Goal: Contribute content

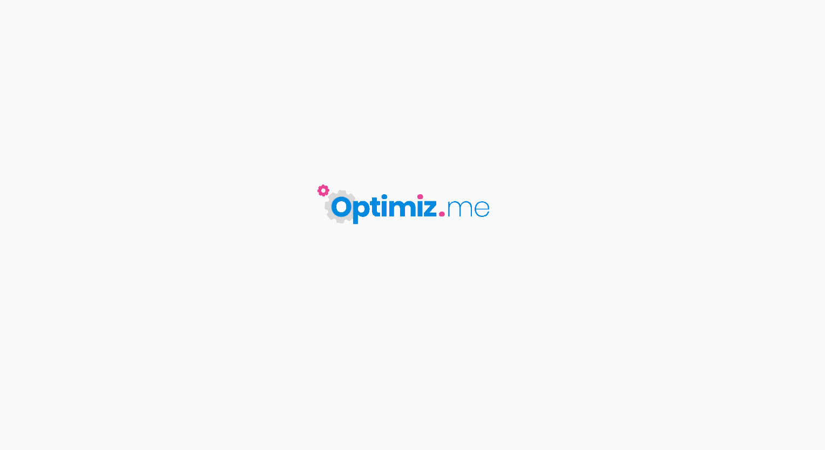
type input "Decora receveu sur mesure"
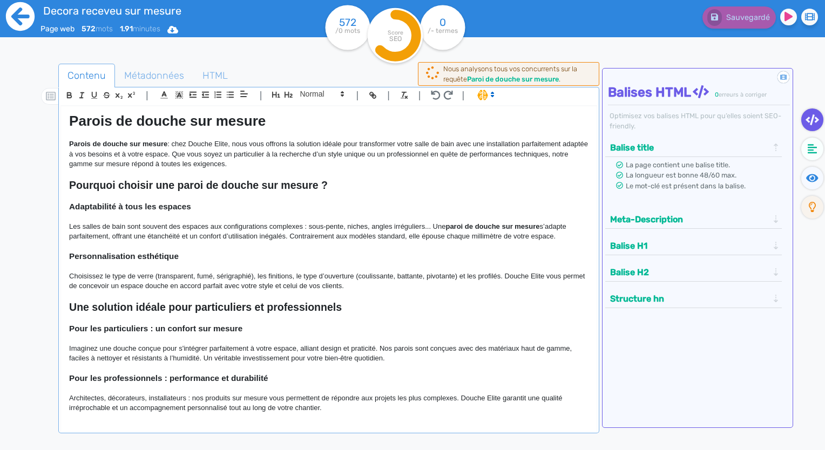
click at [31, 13] on icon at bounding box center [20, 16] width 29 height 29
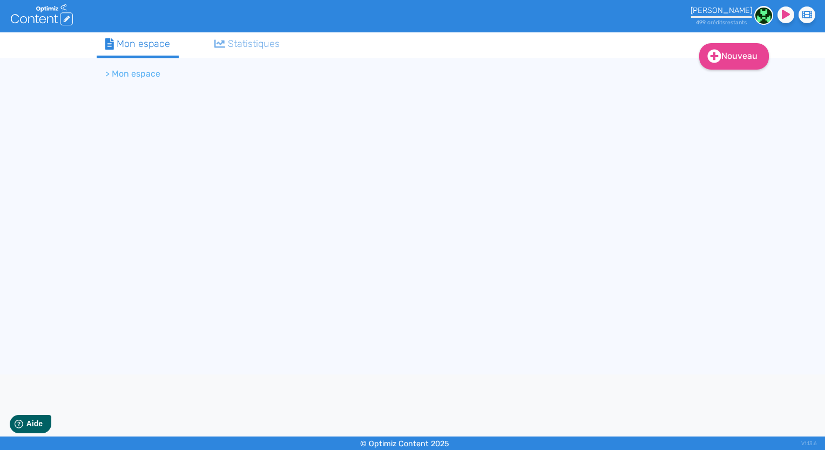
click at [40, 19] on icon at bounding box center [42, 19] width 6 height 7
click at [753, 59] on link "Nouveau" at bounding box center [734, 56] width 70 height 26
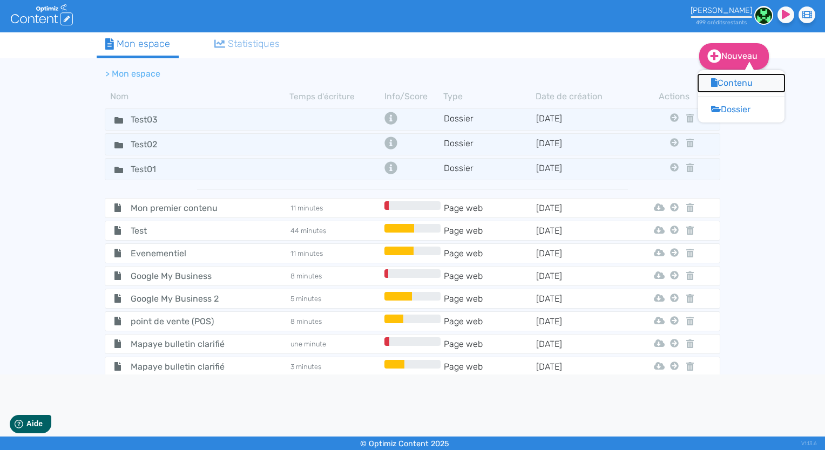
click at [739, 81] on button "Contenu" at bounding box center [741, 82] width 86 height 17
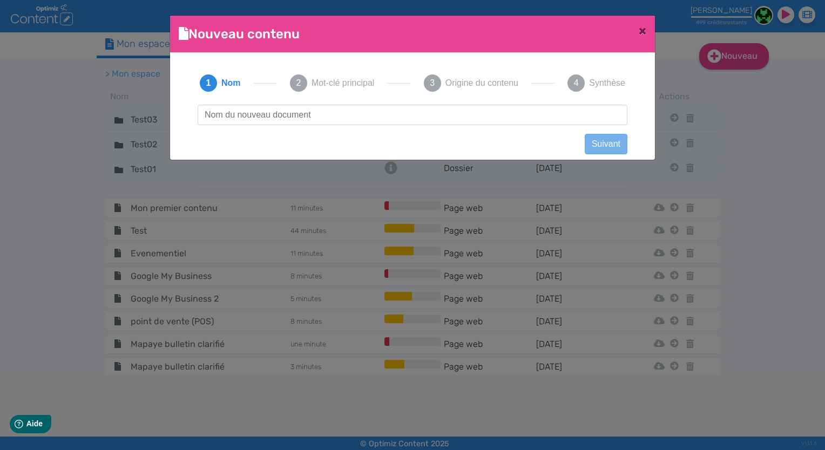
scroll to position [1, 0]
type input "https://auth.mazen-app.com/auth/realms/Content/protocol/openid-connect/auth?cli…"
click at [358, 115] on input "text" at bounding box center [413, 115] width 430 height 21
type input "Homza"
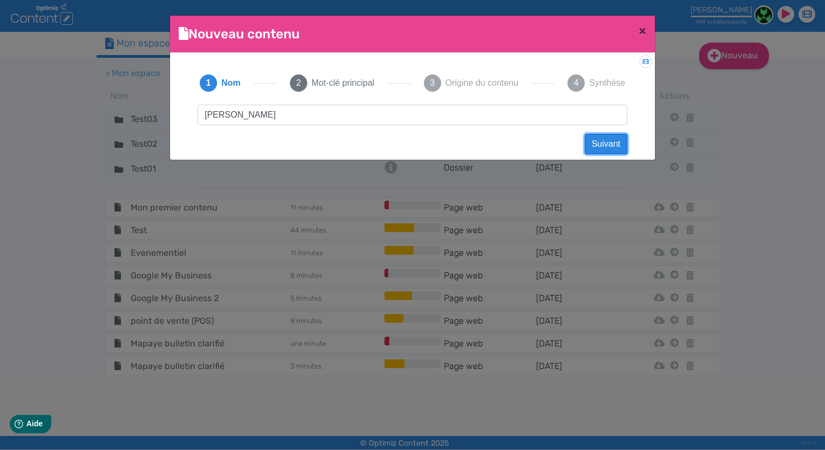
click at [598, 142] on button "Suivant" at bounding box center [605, 144] width 43 height 21
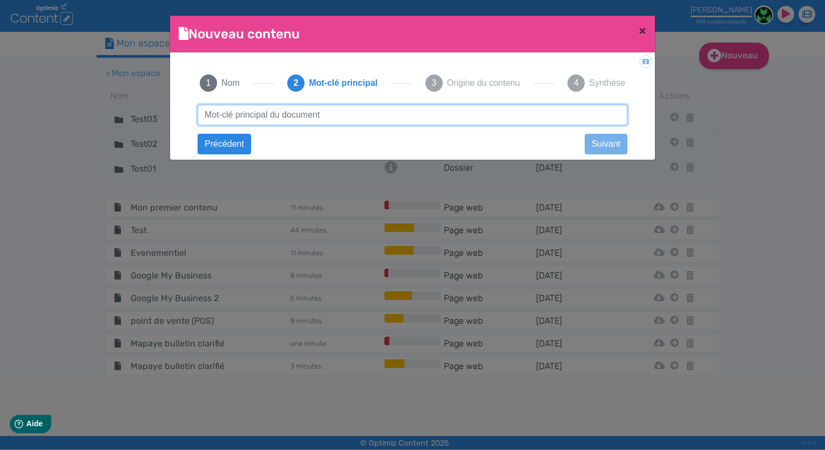
click at [265, 114] on input "text" at bounding box center [413, 115] width 430 height 21
paste input "entretien chauffage"
type input "entretien chauffage"
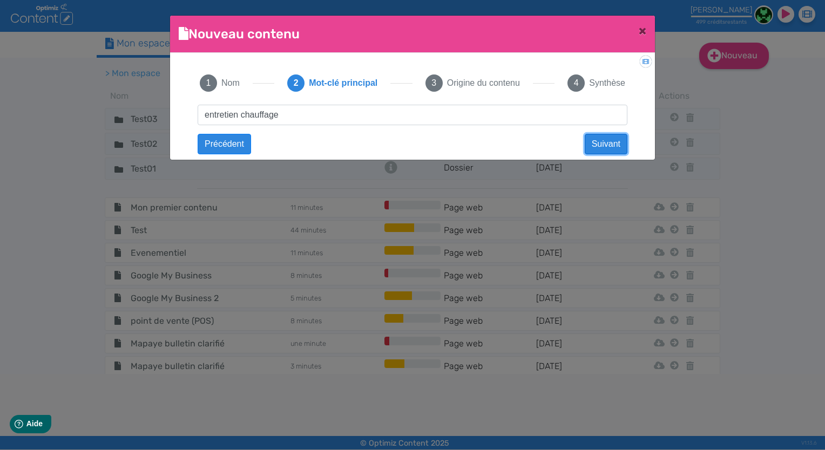
click at [610, 143] on button "Suivant" at bounding box center [605, 144] width 43 height 21
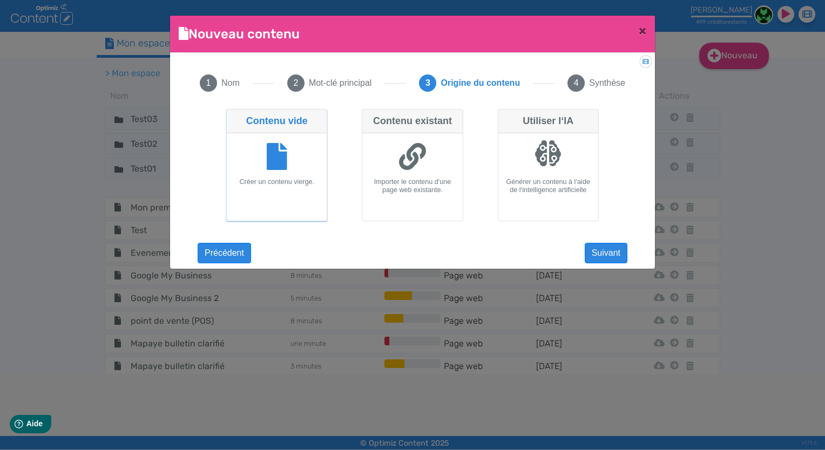
click at [273, 162] on icon at bounding box center [277, 156] width 21 height 27
click at [233, 116] on input "Contenu vide Créer un contenu vierge." at bounding box center [229, 112] width 7 height 7
click at [597, 254] on button "Suivant" at bounding box center [605, 253] width 43 height 21
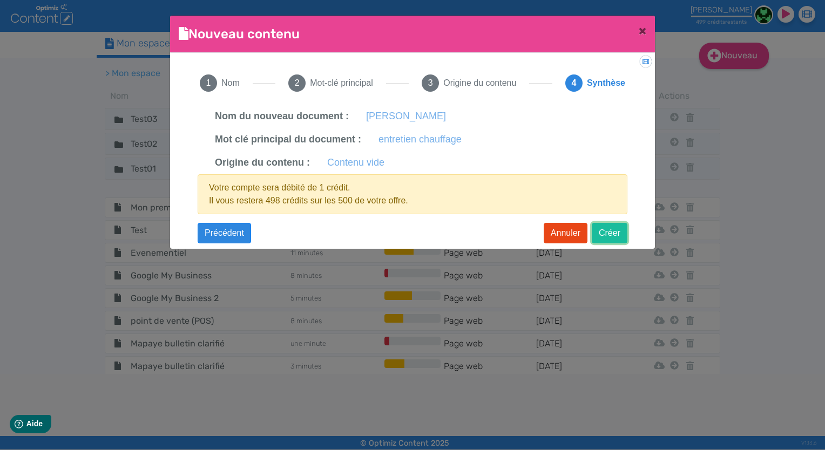
click at [615, 238] on button "Créer" at bounding box center [609, 233] width 36 height 21
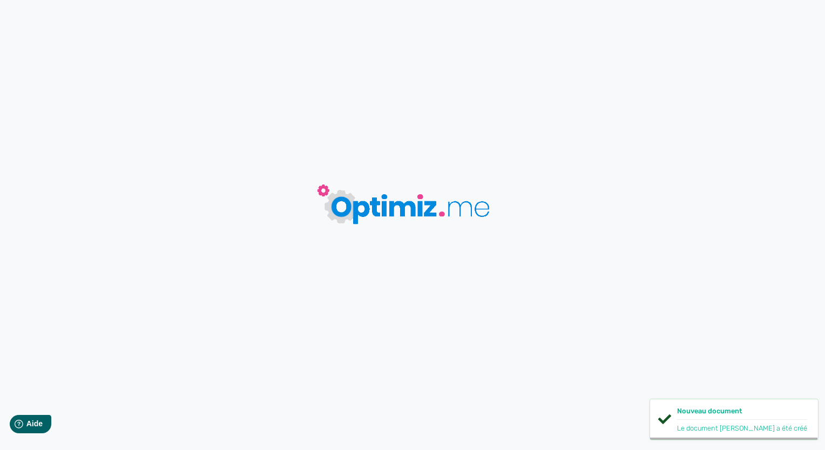
type input "Homza"
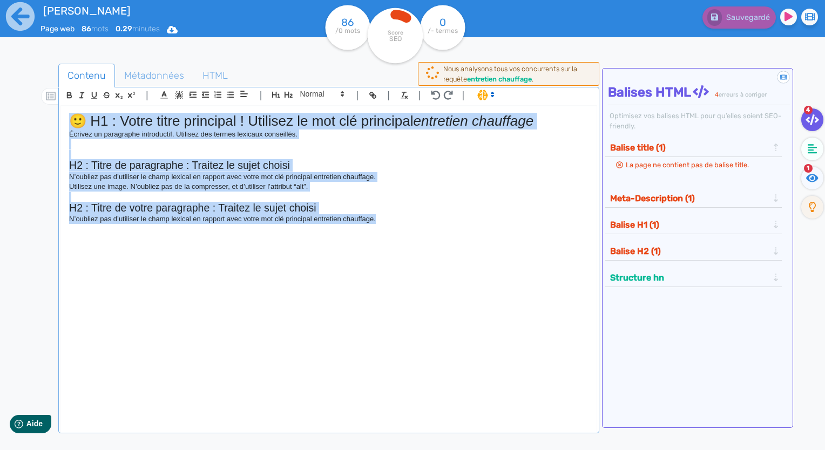
drag, startPoint x: 274, startPoint y: 195, endPoint x: 62, endPoint y: 108, distance: 229.5
click at [62, 108] on div "🙂 H1 : Votre titre principal ! Utilisez le mot clé principal entretien chauffag…" at bounding box center [328, 263] width 535 height 315
paste div
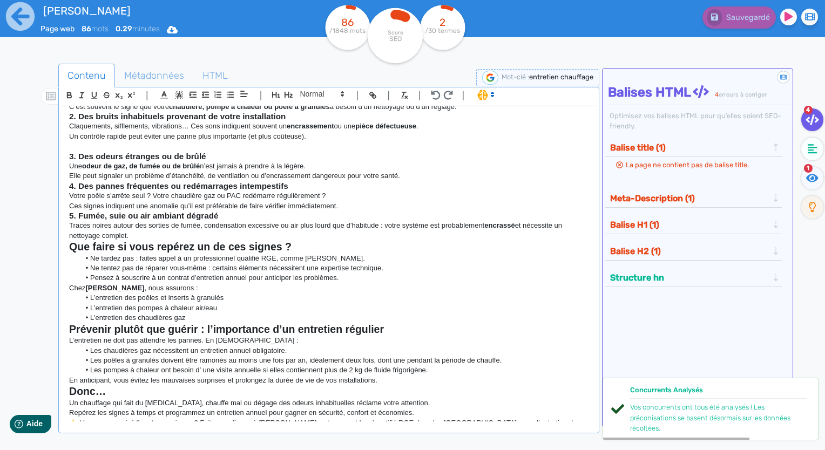
scroll to position [201, 0]
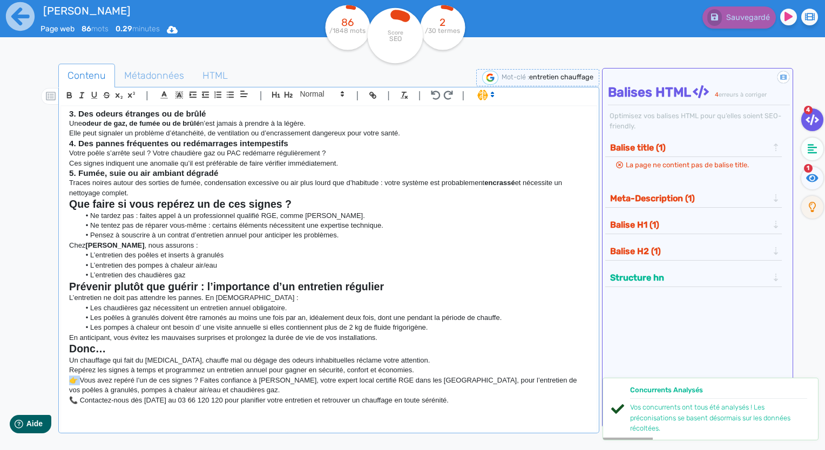
drag, startPoint x: 81, startPoint y: 377, endPoint x: 61, endPoint y: 380, distance: 20.7
click at [61, 380] on div "Top 5 des signes qui montrent que votre système de chauffage a besoin d’un entr…" at bounding box center [328, 263] width 535 height 315
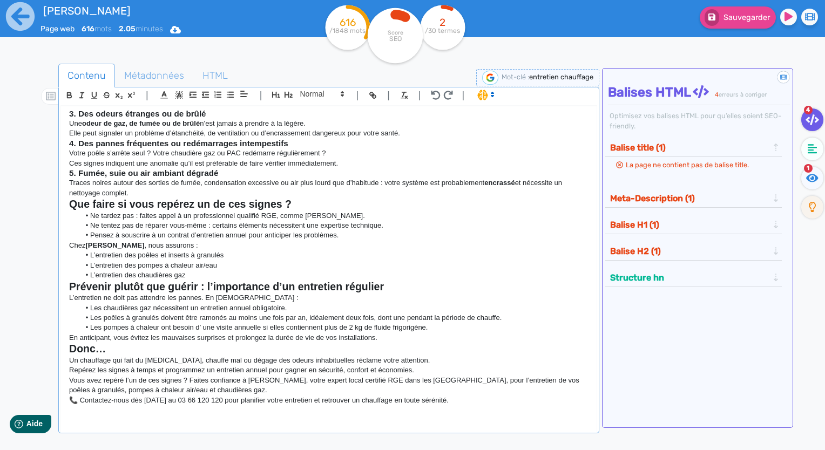
click at [77, 398] on p "📞 Contactez-nous dès aujourd’hui au 03 66 120 120 pour planifier votre entretie…" at bounding box center [328, 401] width 519 height 10
drag, startPoint x: 80, startPoint y: 398, endPoint x: 64, endPoint y: 400, distance: 16.8
click at [64, 400] on div "Top 5 des signes qui montrent que votre système de chauffage a besoin d’un entr…" at bounding box center [328, 263] width 535 height 315
click at [155, 80] on span "Métadonnées" at bounding box center [153, 75] width 77 height 29
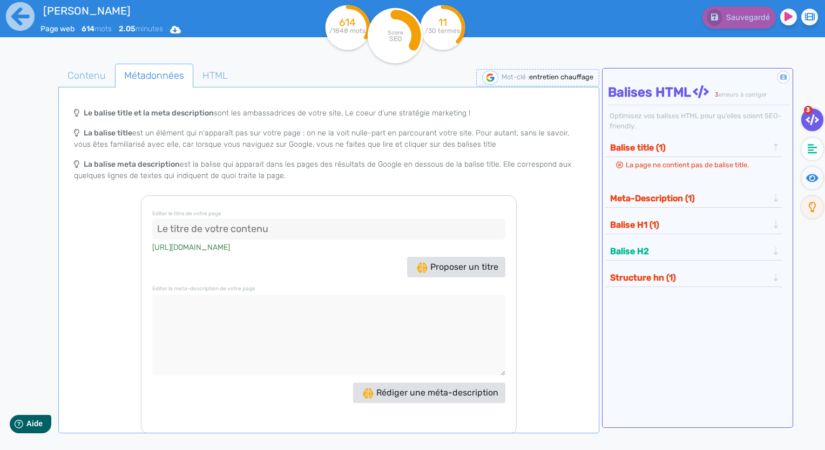
click at [263, 228] on input at bounding box center [328, 230] width 353 height 22
paste input "5 signes que votre chauffage a besoin d’un entretien urgent"
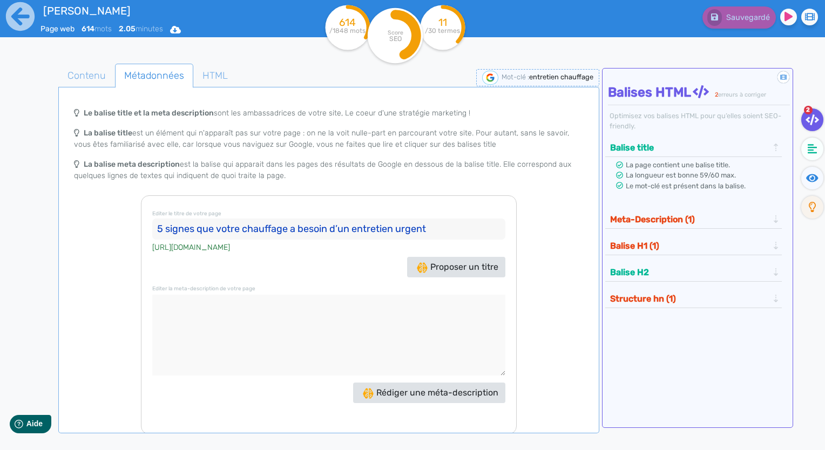
type input "5 signes que votre chauffage a besoin d’un entretien urgent"
drag, startPoint x: 244, startPoint y: 335, endPoint x: 210, endPoint y: 380, distance: 57.1
click at [227, 367] on textarea at bounding box center [328, 335] width 353 height 81
click at [233, 323] on textarea at bounding box center [328, 335] width 353 height 81
paste textarea "5 signes qui indiquent que votre chauffage nécessite un entretien urgent. Sécur…"
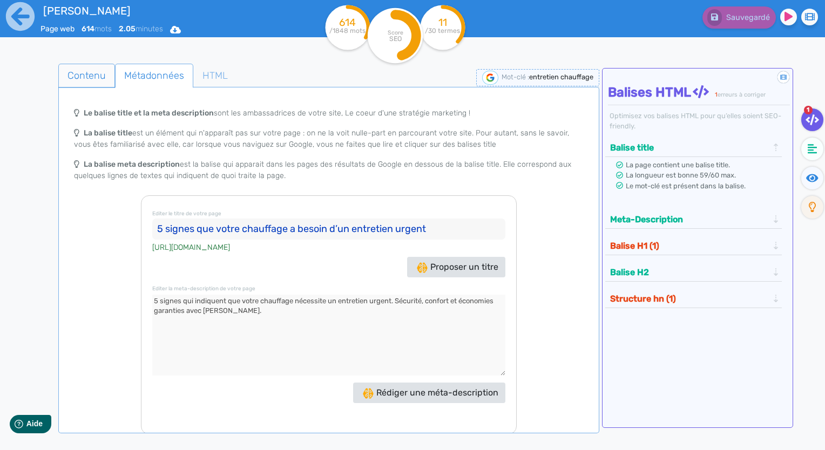
type textarea "5 signes qui indiquent que votre chauffage nécessite un entretien urgent. Sécur…"
click at [93, 74] on span "Contenu" at bounding box center [87, 75] width 56 height 29
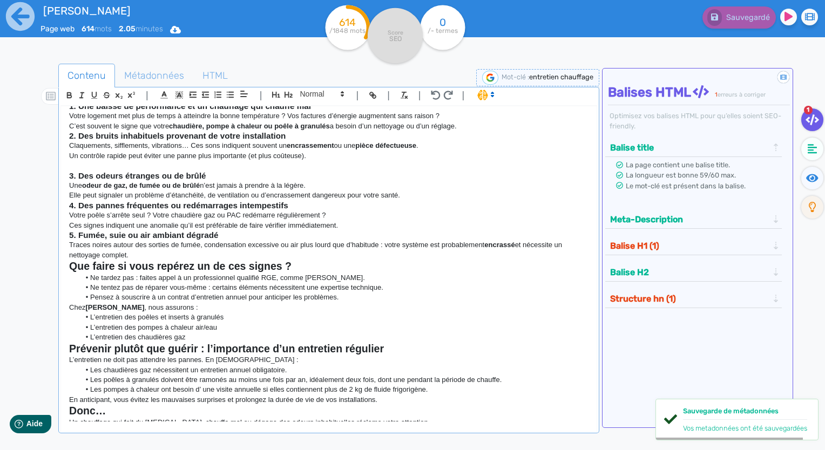
scroll to position [0, 0]
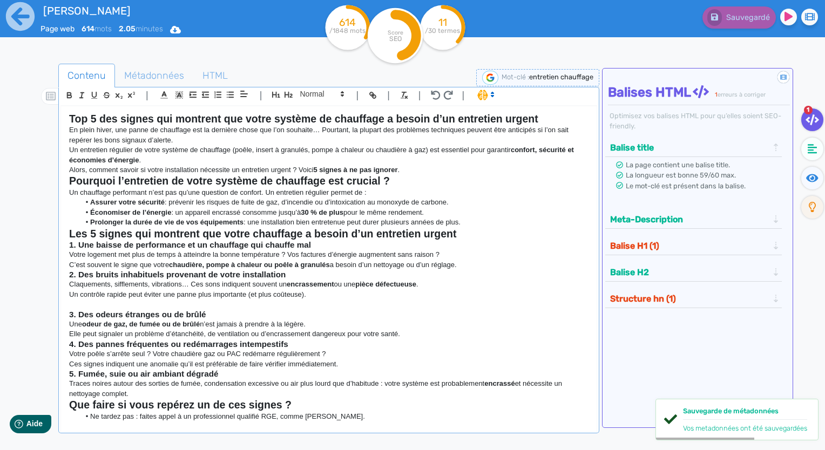
click at [556, 120] on h2 "Top 5 des signes qui montrent que votre système de chauffage a besoin d’un entr…" at bounding box center [328, 119] width 519 height 12
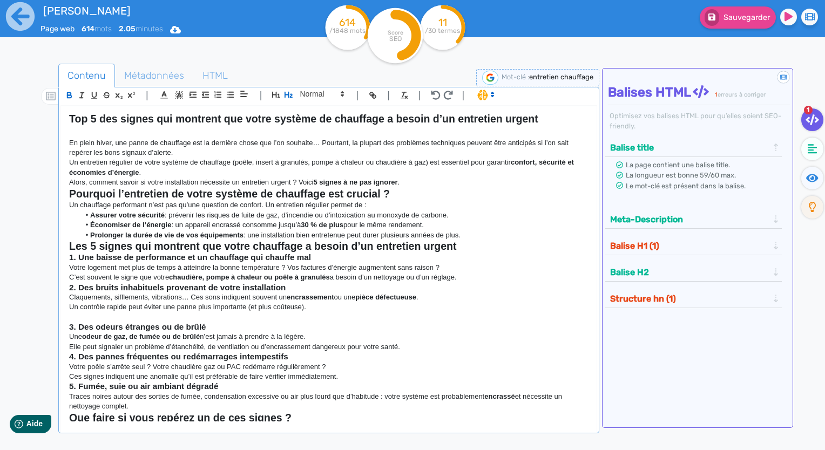
click at [422, 183] on p "Alors, comment savoir si votre installation nécessite un entretien urgent ? Voi…" at bounding box center [328, 183] width 519 height 10
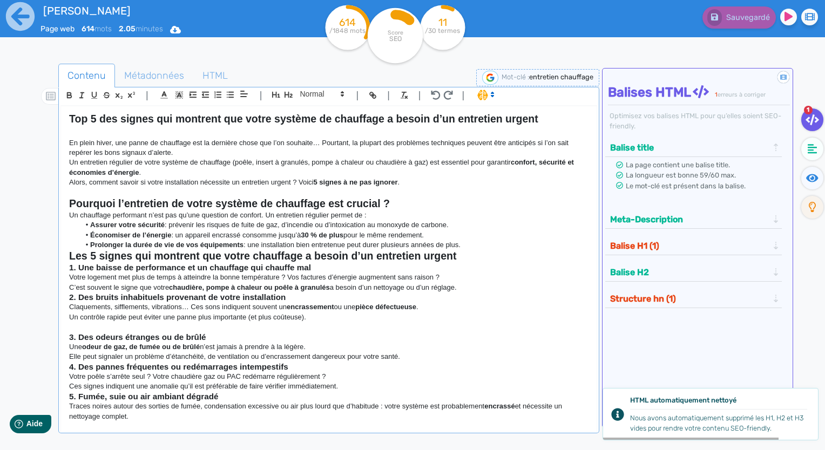
click at [371, 205] on strong "Pourquoi l’entretien de votre système de chauffage est crucial ?" at bounding box center [229, 204] width 321 height 12
click at [429, 199] on h2 "Pourquoi l’entretien de votre système de chauffage est crucial ?" at bounding box center [328, 204] width 519 height 12
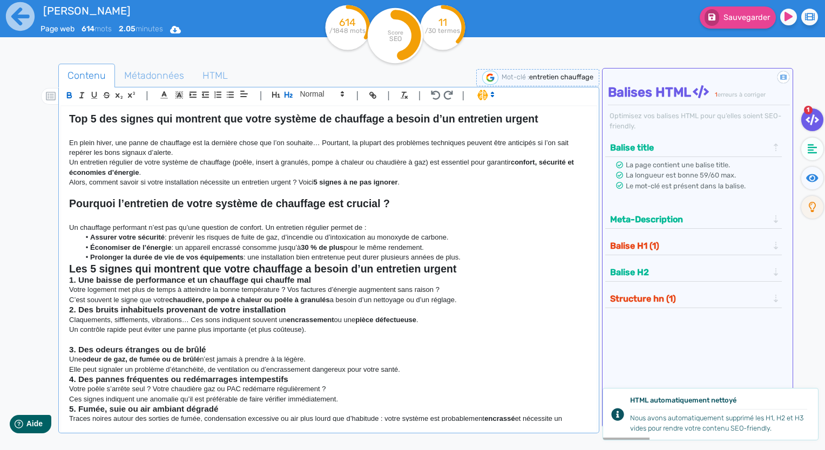
click at [428, 124] on h2 "Top 5 des signes qui montrent que votre système de chauffage a besoin d’un entr…" at bounding box center [328, 119] width 519 height 12
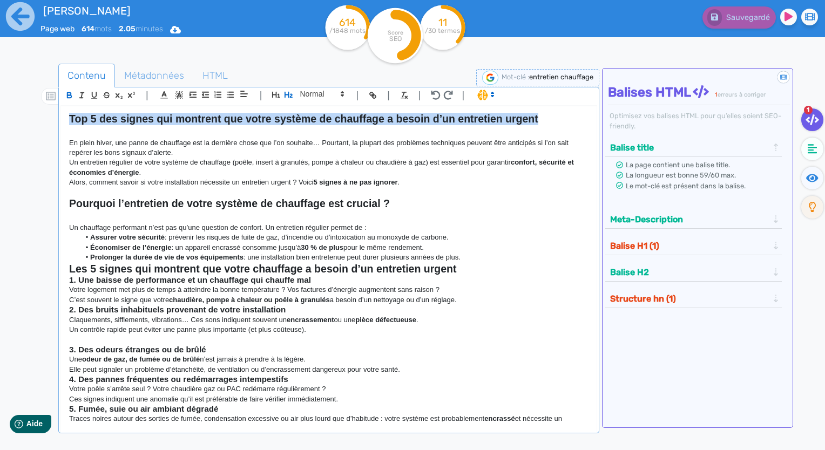
drag, startPoint x: 552, startPoint y: 122, endPoint x: 57, endPoint y: 111, distance: 495.0
click at [57, 111] on div "Contenu Métadonnées HTML | | H3 H4 H5 H6 Normal | | | | Top 5 des signes qui mo…" at bounding box center [427, 289] width 793 height 457
click at [274, 92] on icon "button" at bounding box center [275, 94] width 9 height 9
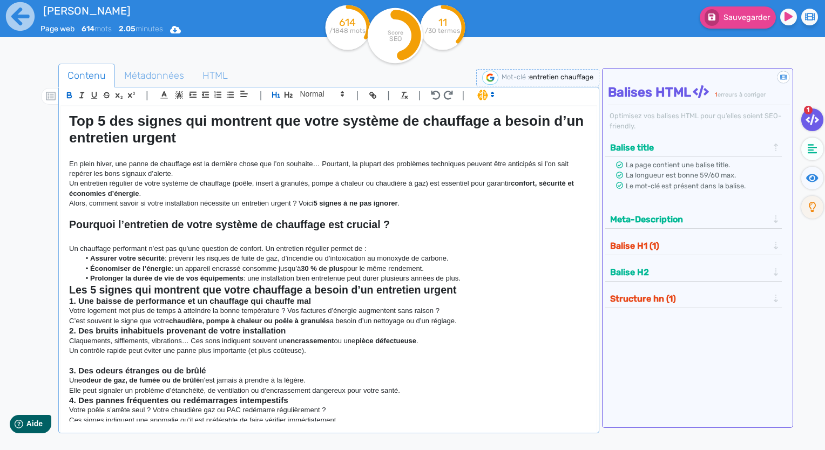
click at [508, 292] on h2 "Les 5 signes qui montrent que votre chauffage a besoin d’un entretien urgent" at bounding box center [328, 290] width 519 height 12
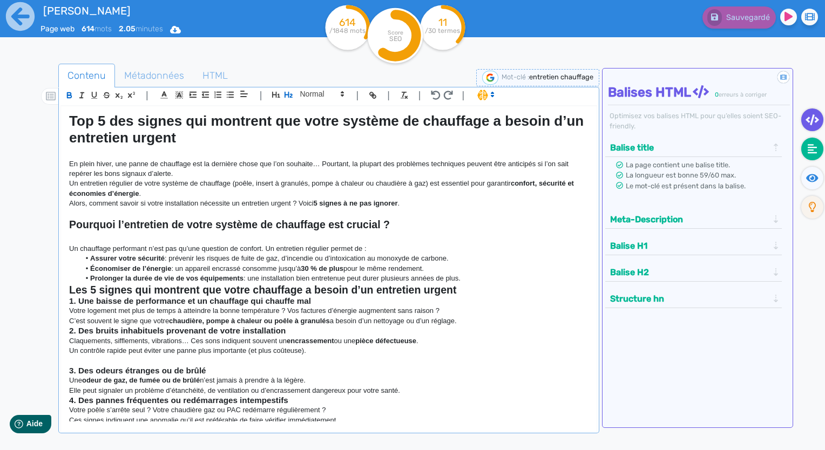
click at [805, 146] on fa-icon at bounding box center [812, 149] width 22 height 23
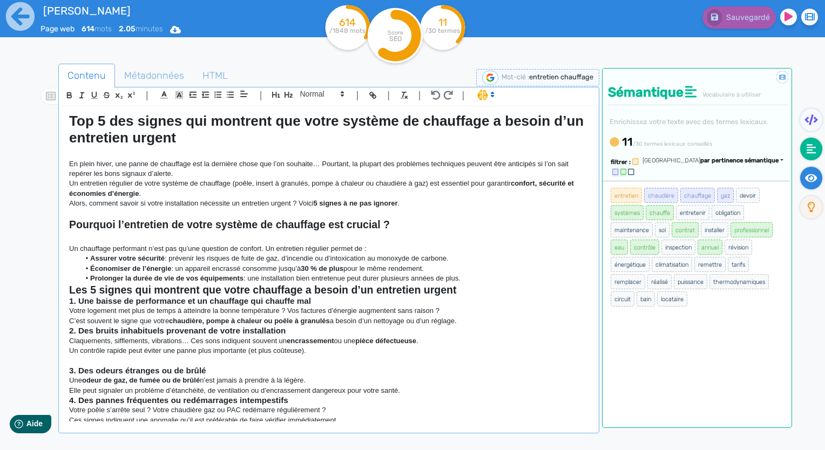
click at [809, 180] on icon at bounding box center [811, 178] width 12 height 11
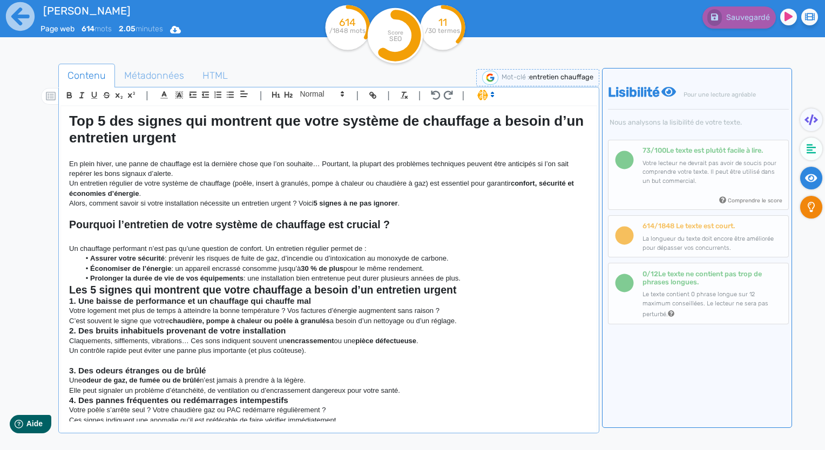
click at [811, 205] on icon at bounding box center [811, 207] width 8 height 11
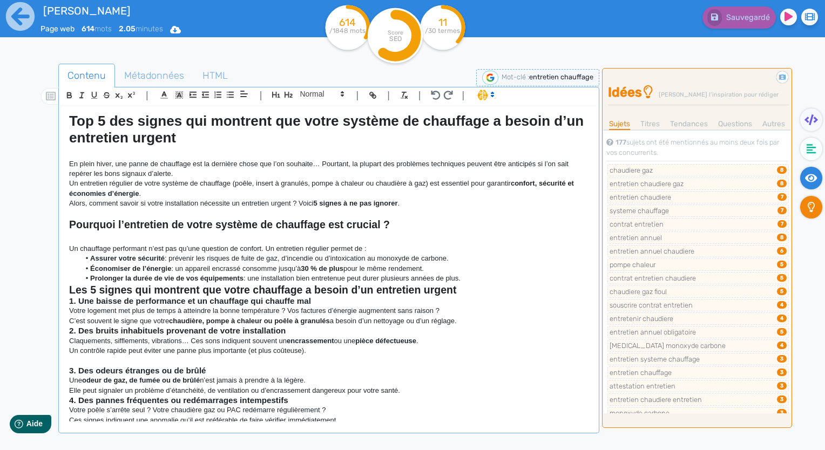
click at [811, 178] on icon at bounding box center [811, 178] width 12 height 8
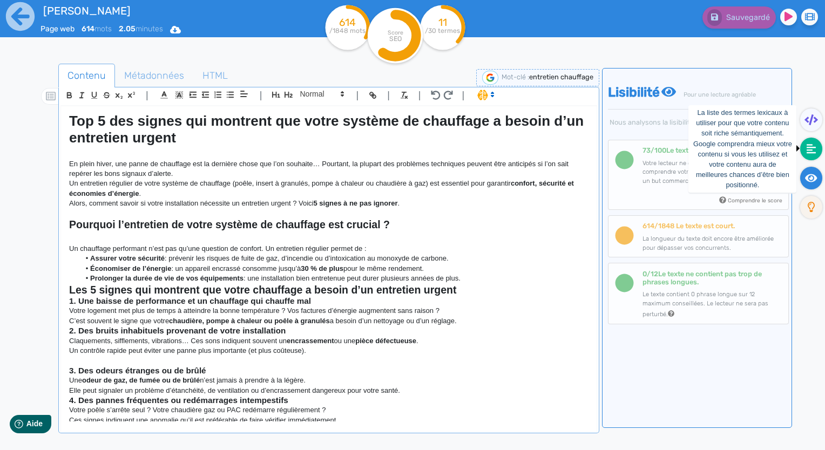
click at [818, 152] on fa-icon at bounding box center [811, 149] width 22 height 23
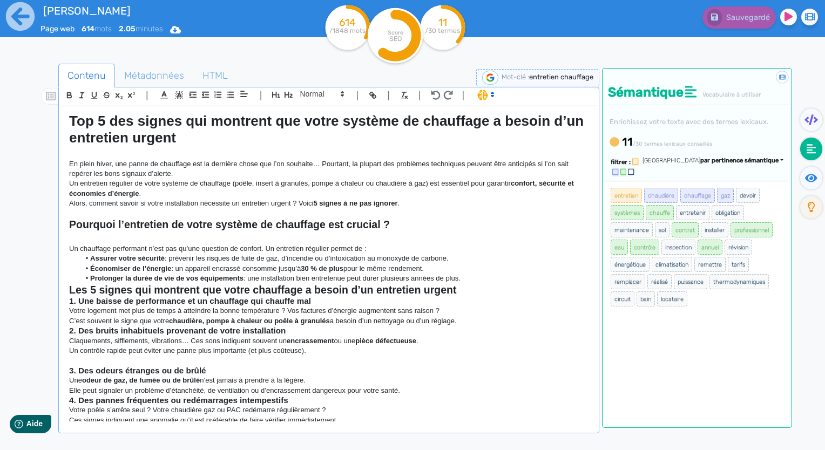
click at [779, 161] on div "Trier par pertinence sémantique" at bounding box center [712, 160] width 141 height 9
click at [806, 122] on icon at bounding box center [810, 119] width 13 height 11
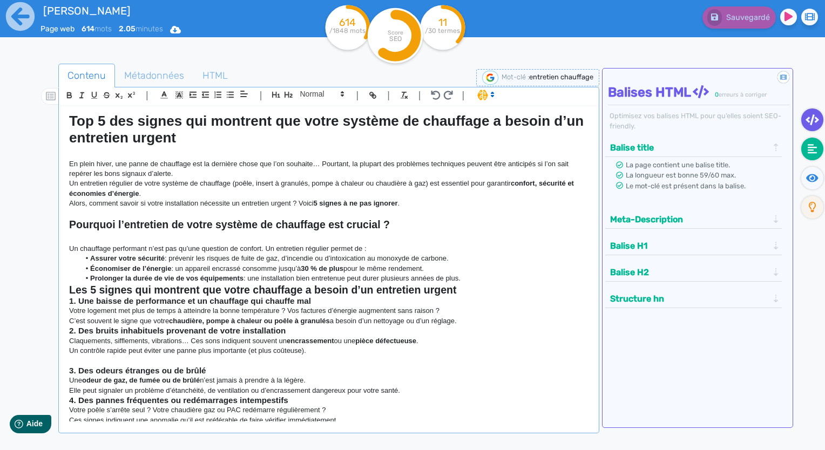
click at [814, 153] on icon at bounding box center [812, 149] width 10 height 11
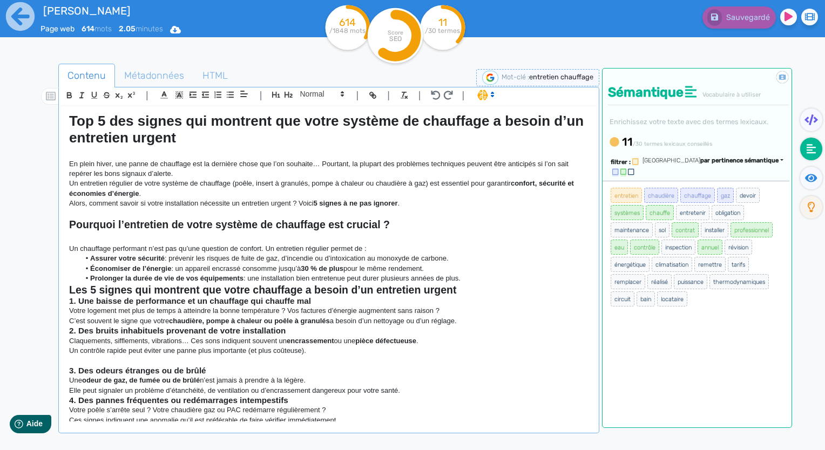
click at [761, 344] on div "entretien chaudière chauffage gaz devoir systèmes chauffe entretenir obligation…" at bounding box center [695, 302] width 187 height 243
click at [682, 260] on span "climatisation" at bounding box center [671, 264] width 40 height 15
click at [678, 296] on div "entretien chaudière chauffage gaz devoir systèmes chauffe entretenir obligation…" at bounding box center [695, 302] width 187 height 243
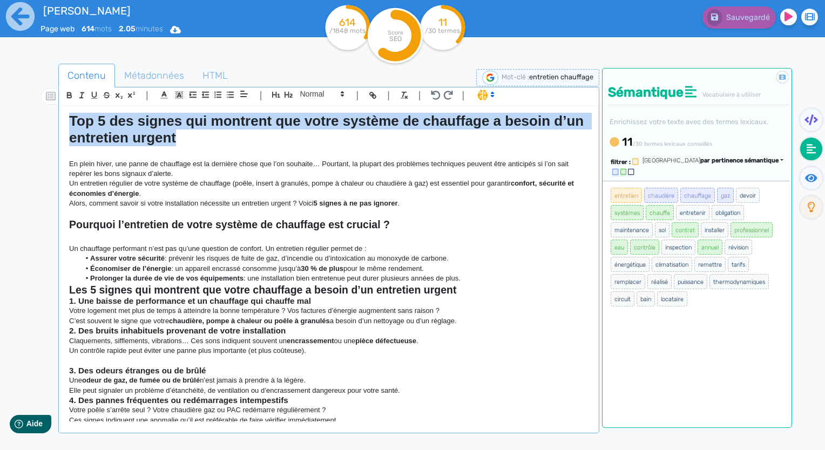
drag, startPoint x: 233, startPoint y: 137, endPoint x: 70, endPoint y: 105, distance: 166.7
click at [70, 105] on quill-editor "| | H3 H4 H5 H6 Normal | | | | Top 5 des signes qui montrent que votre système …" at bounding box center [328, 254] width 536 height 335
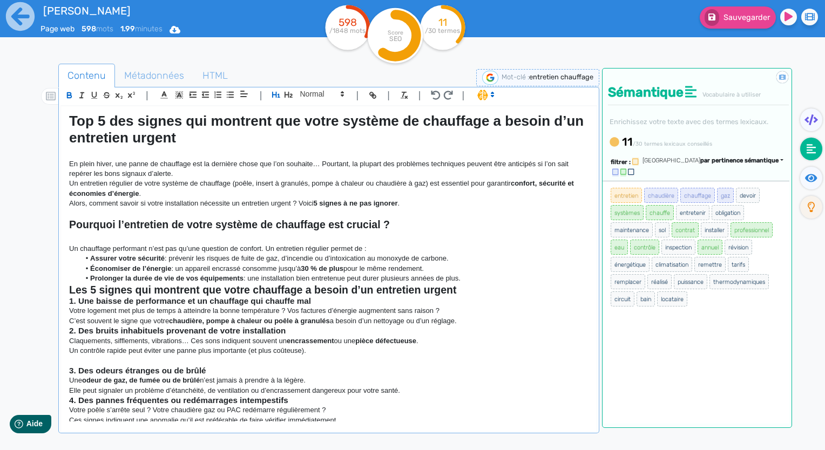
click at [147, 115] on strong "Top 5 des signes qui montrent que votre système de chauffage a besoin d’un entr…" at bounding box center [328, 129] width 518 height 33
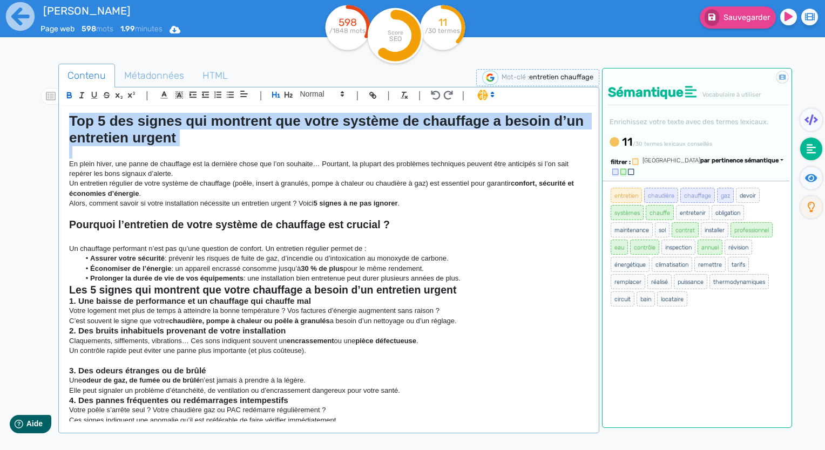
click at [147, 115] on strong "Top 5 des signes qui montrent que votre système de chauffage a besoin d’un entr…" at bounding box center [328, 129] width 518 height 33
copy strong "Top 5 des signes qui montrent que votre système de chauffage a besoin d’un entr…"
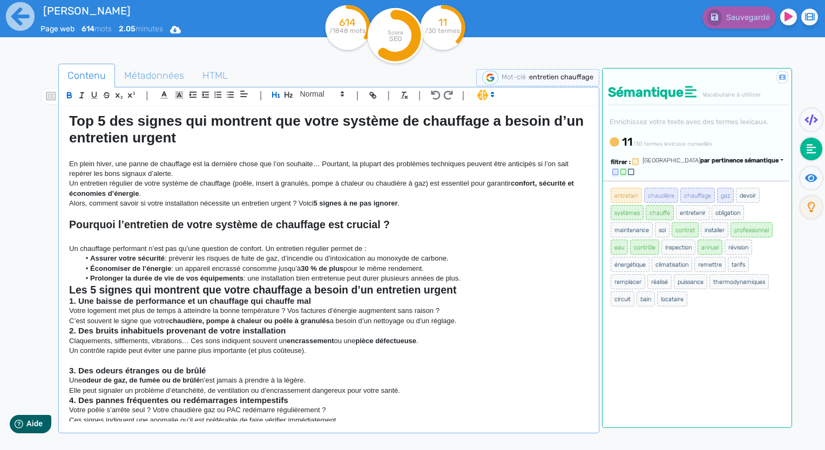
click at [461, 291] on h2 "Les 5 signes qui montrent que votre chauffage a besoin d’un entretien urgent" at bounding box center [328, 290] width 519 height 12
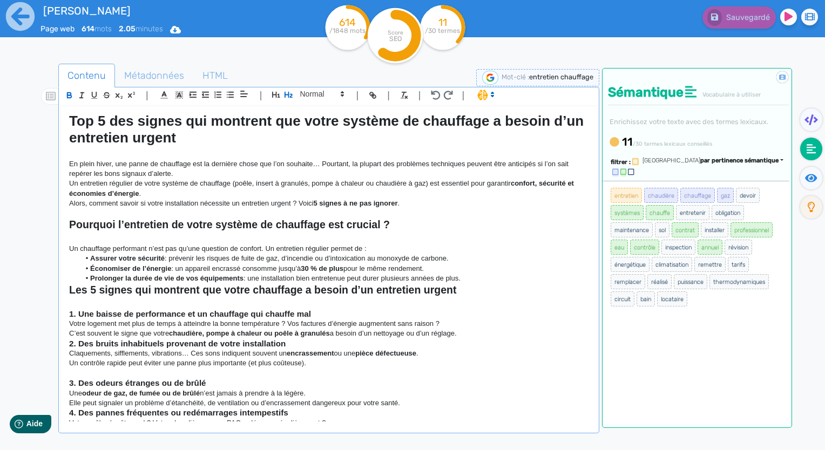
click at [479, 335] on p "C’est souvent le signe que votre chaudière, pompe à chaleur ou poêle à granulés…" at bounding box center [328, 334] width 519 height 10
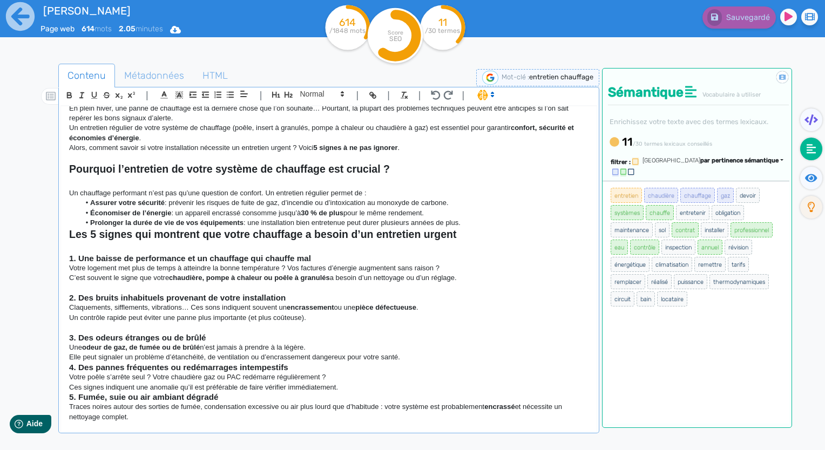
scroll to position [162, 0]
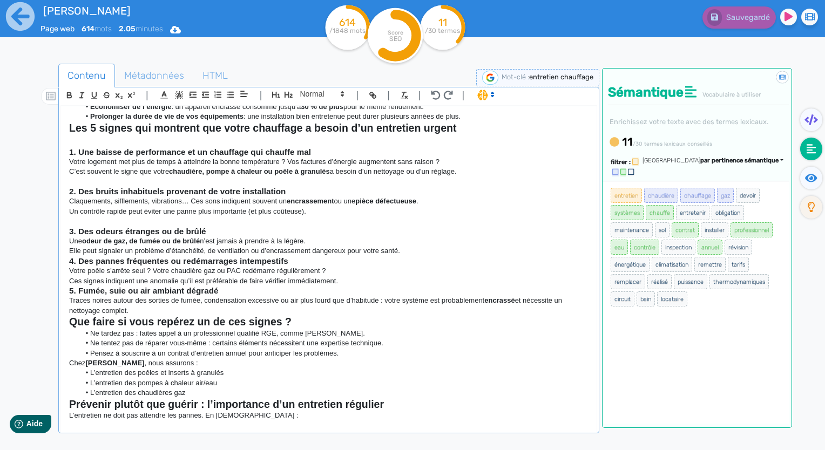
click at [412, 251] on p "Elle peut signaler un problème d’étanchéité, de ventilation ou d’encrassement d…" at bounding box center [328, 251] width 519 height 10
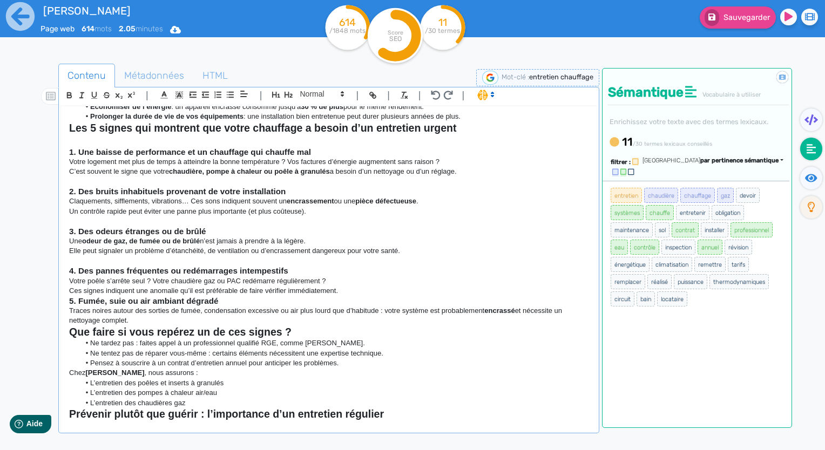
click at [360, 288] on p "Ces signes indiquent une anomalie qu’il est préférable de faire vérifier immédi…" at bounding box center [328, 291] width 519 height 10
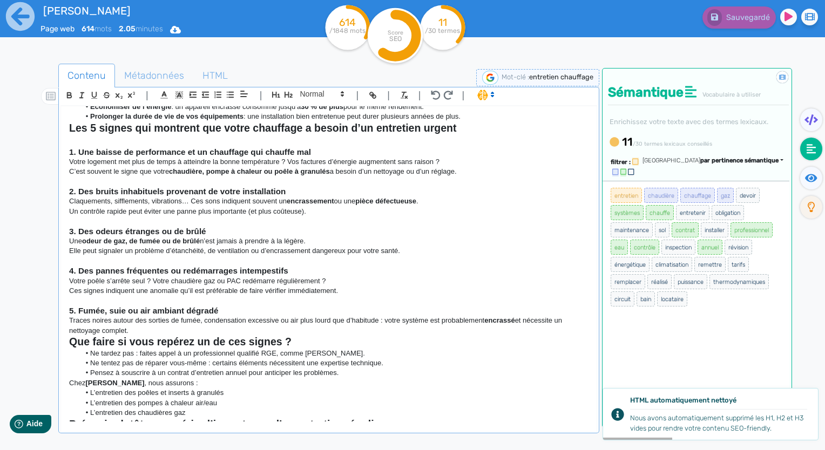
click at [151, 335] on p "Traces noires autour des sorties de fumée, condensation excessive ou air plus l…" at bounding box center [328, 326] width 519 height 20
